Goal: Task Accomplishment & Management: Manage account settings

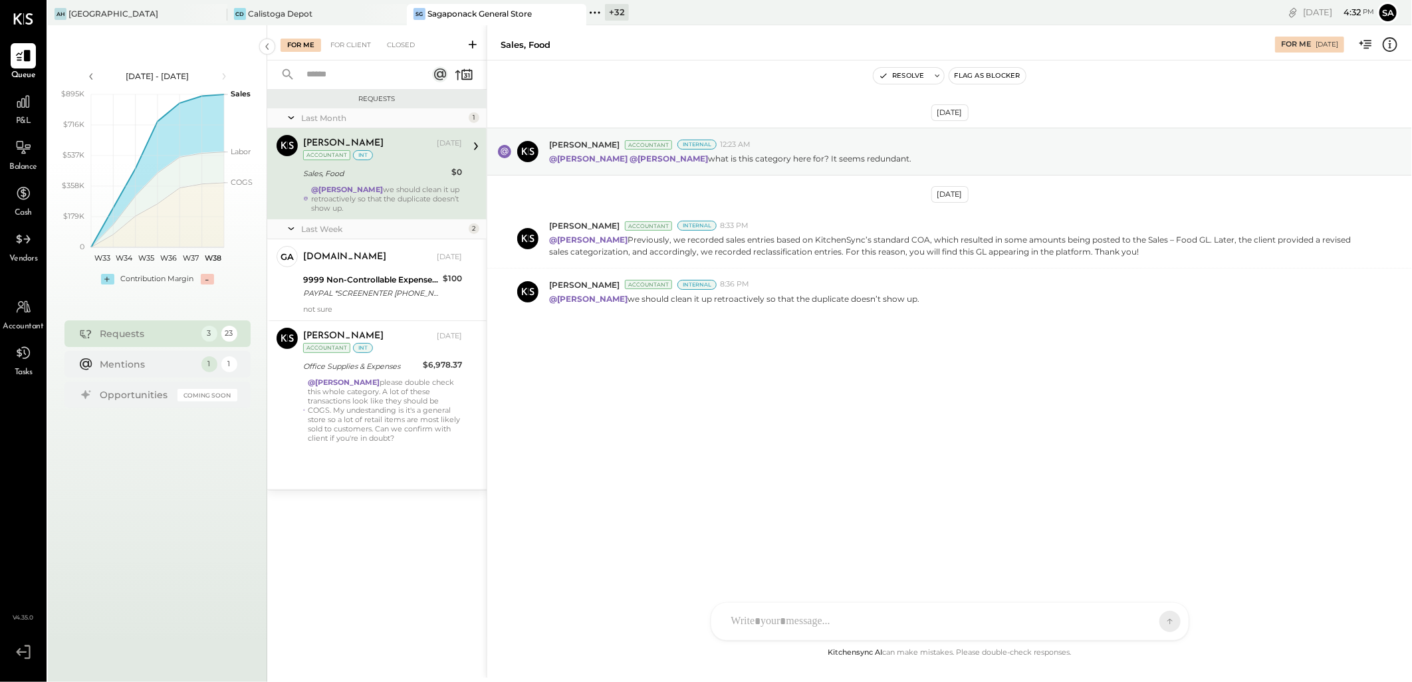
click at [322, 1] on div "[GEOGRAPHIC_DATA] CD Calistoga Depot SG [GEOGRAPHIC_DATA] General Store + 32 Pi…" at bounding box center [463, 12] width 831 height 25
click at [328, 10] on div "CD Calistoga Depot" at bounding box center [307, 14] width 160 height 12
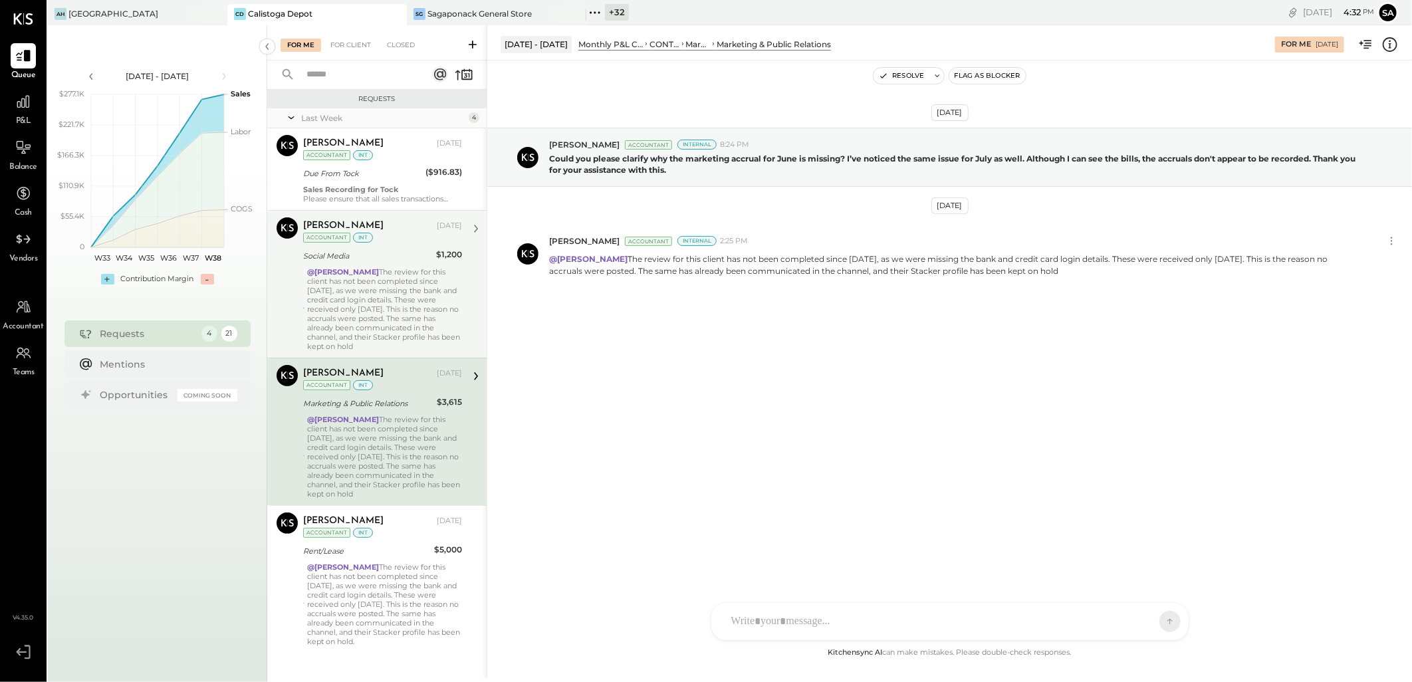
click at [388, 300] on div "@[PERSON_NAME] The review for this client has not been completed since [DATE], …" at bounding box center [384, 309] width 155 height 84
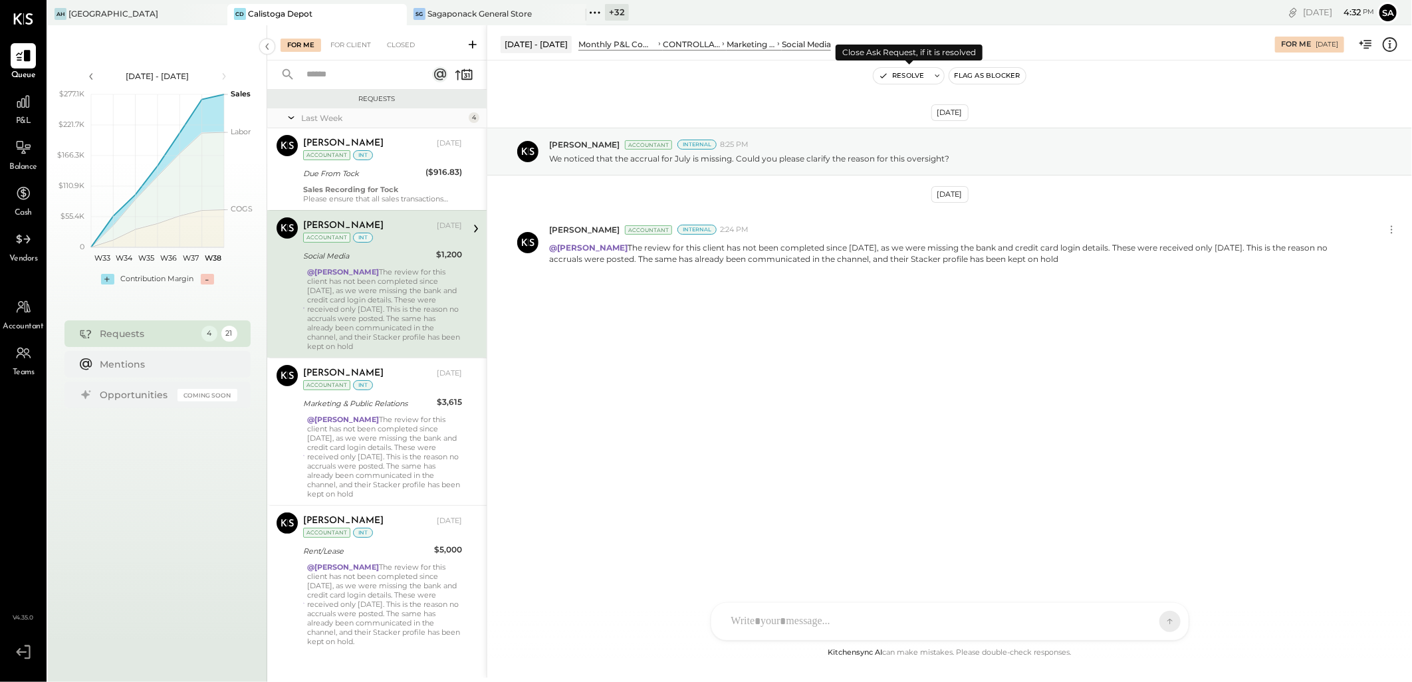
click at [895, 70] on button "Resolve" at bounding box center [902, 76] width 56 height 16
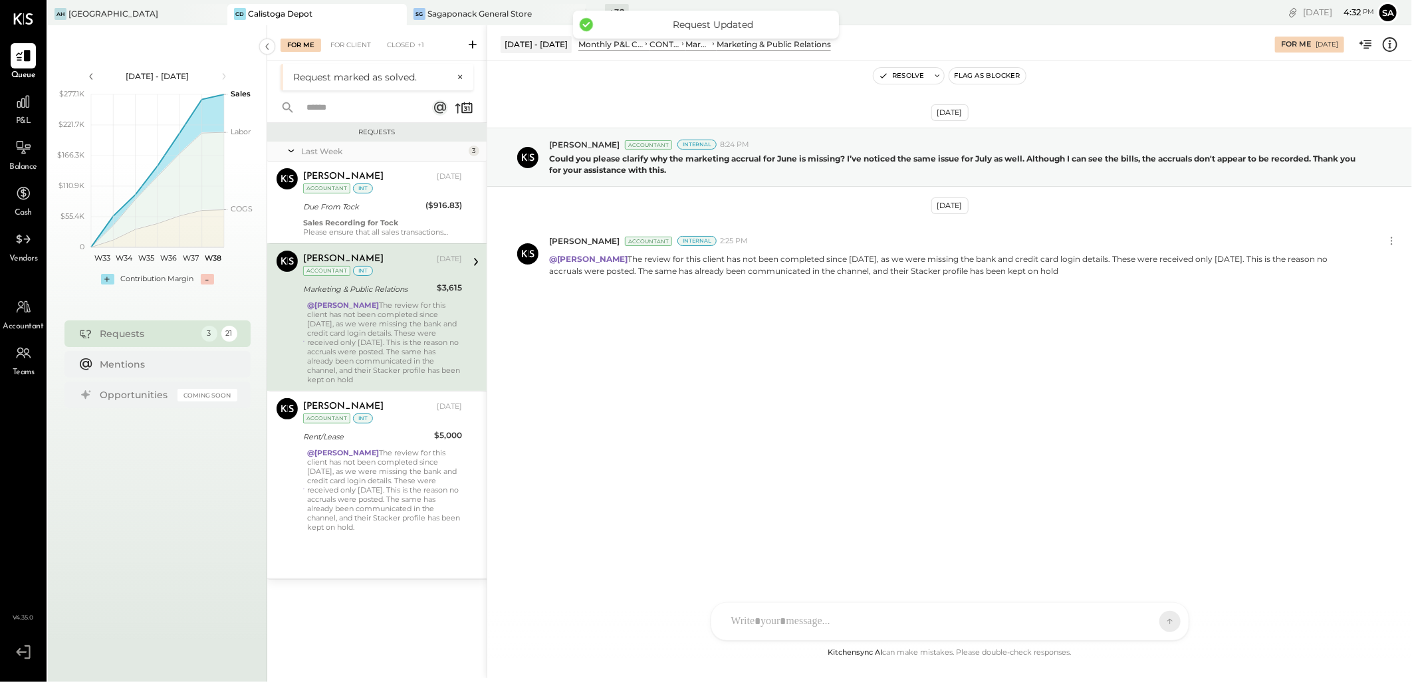
click at [382, 336] on div "@[PERSON_NAME] The review for this client has not been completed since [DATE], …" at bounding box center [384, 342] width 155 height 84
click at [900, 78] on button "Resolve" at bounding box center [902, 76] width 56 height 16
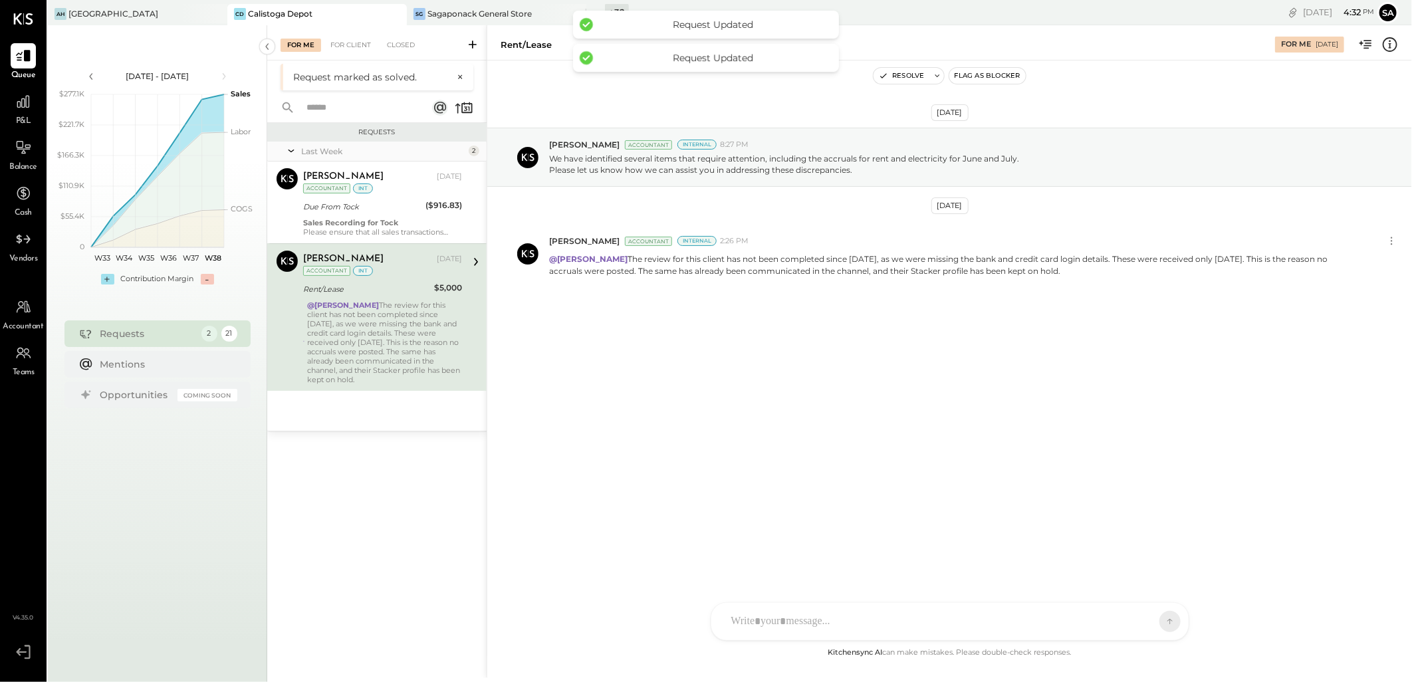
click at [404, 327] on div "@[PERSON_NAME] The review for this client has not been completed since [DATE], …" at bounding box center [384, 342] width 155 height 84
click at [896, 69] on button "Resolve" at bounding box center [902, 76] width 56 height 16
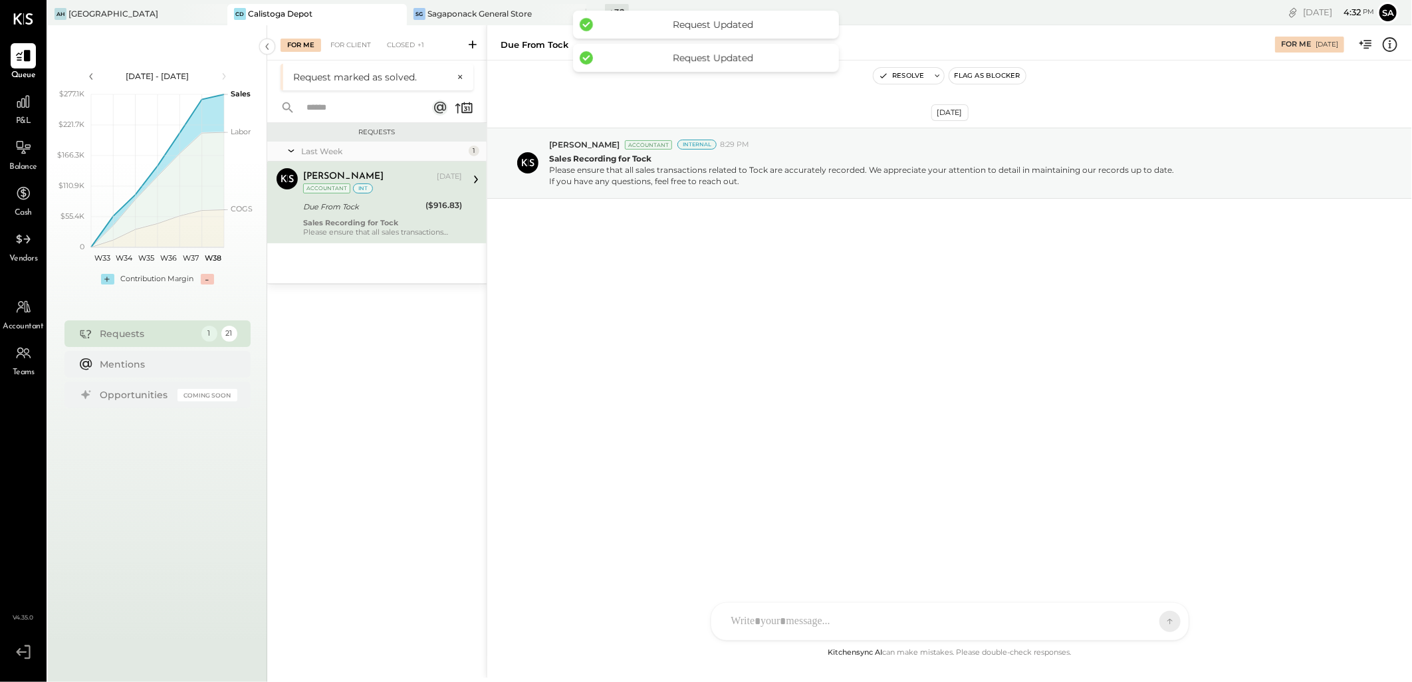
click at [692, 463] on div "[DATE] [PERSON_NAME][DEMOGRAPHIC_DATA] Accountant Internal 8:29 PM Sales Record…" at bounding box center [949, 352] width 925 height 584
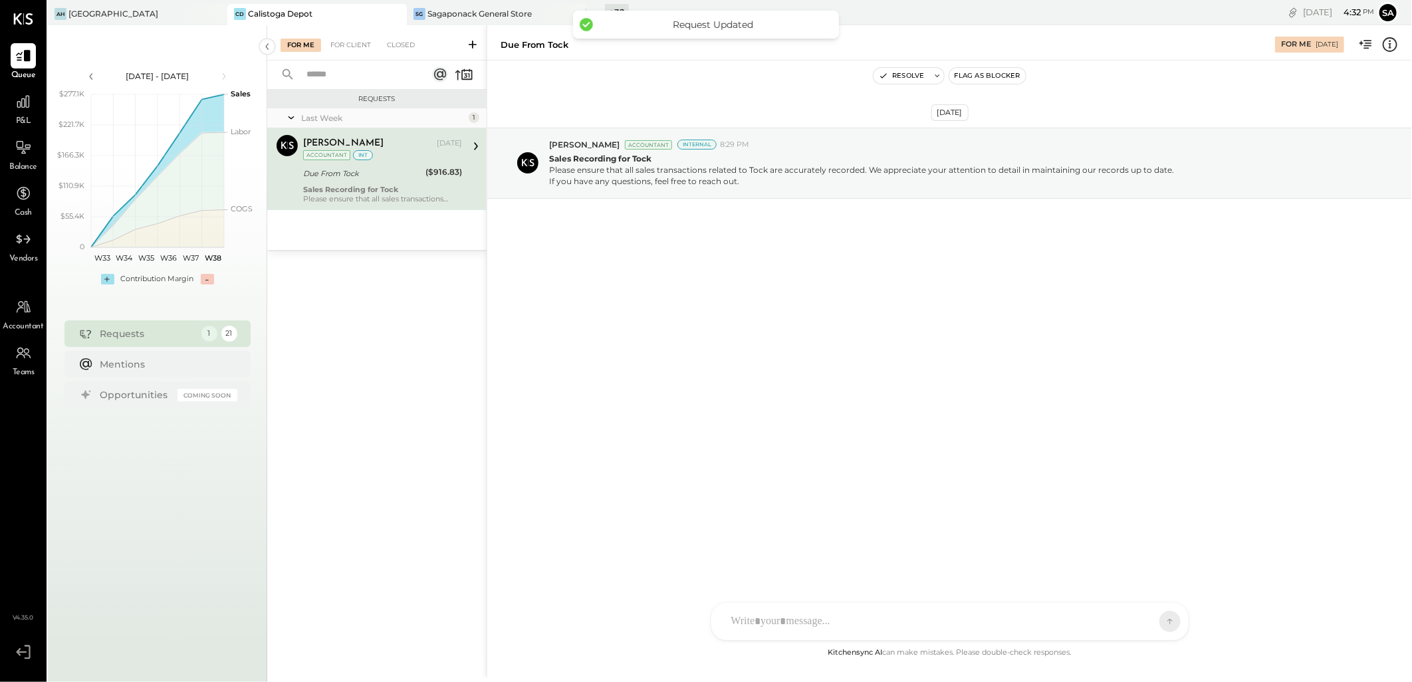
click at [376, 178] on div "Due From Tock" at bounding box center [362, 173] width 118 height 13
